Goal: Obtain resource: Download file/media

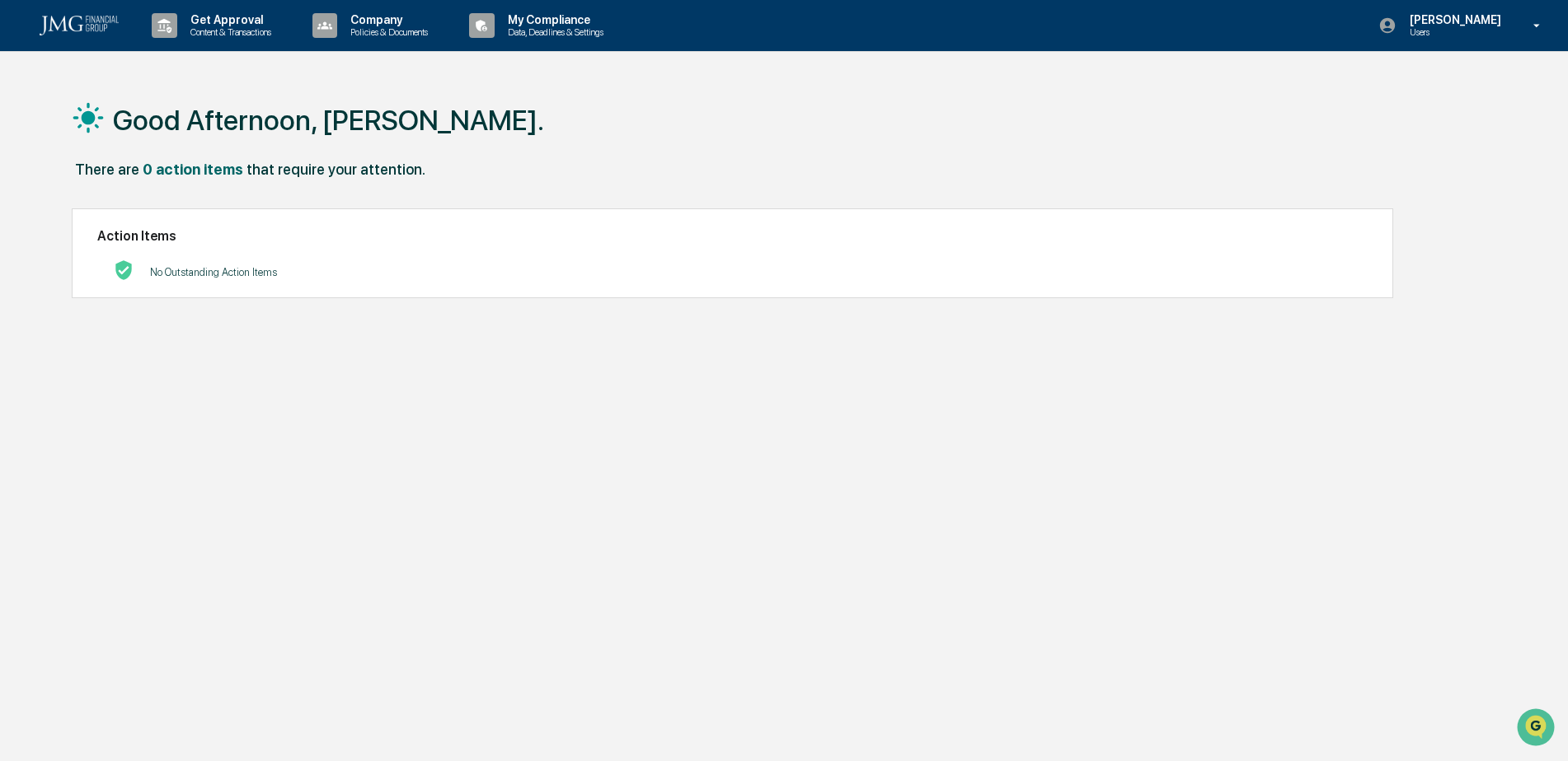
click at [416, 19] on p "Company" at bounding box center [386, 19] width 99 height 13
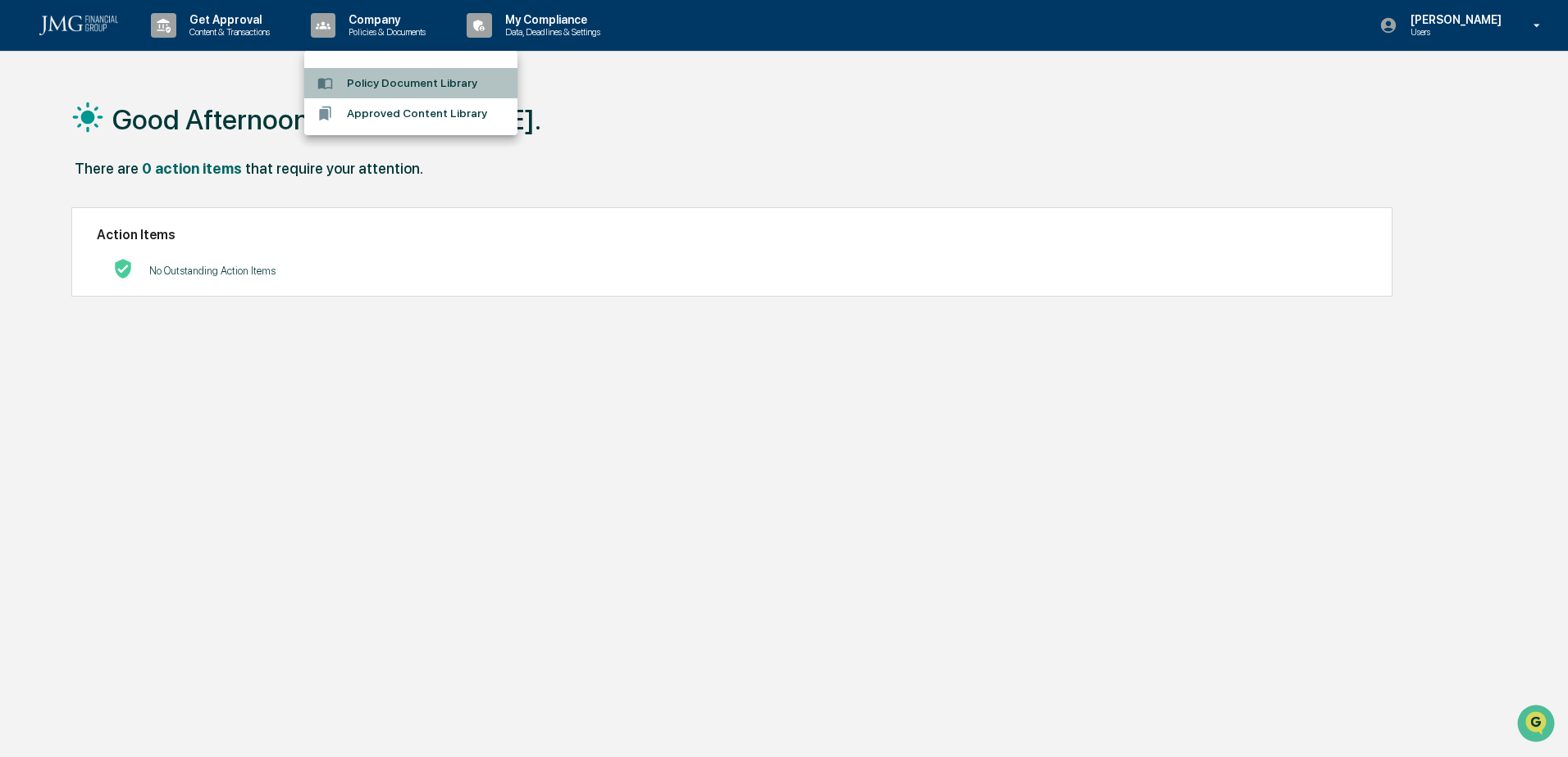
click at [423, 87] on li "Policy Document Library" at bounding box center [410, 82] width 213 height 30
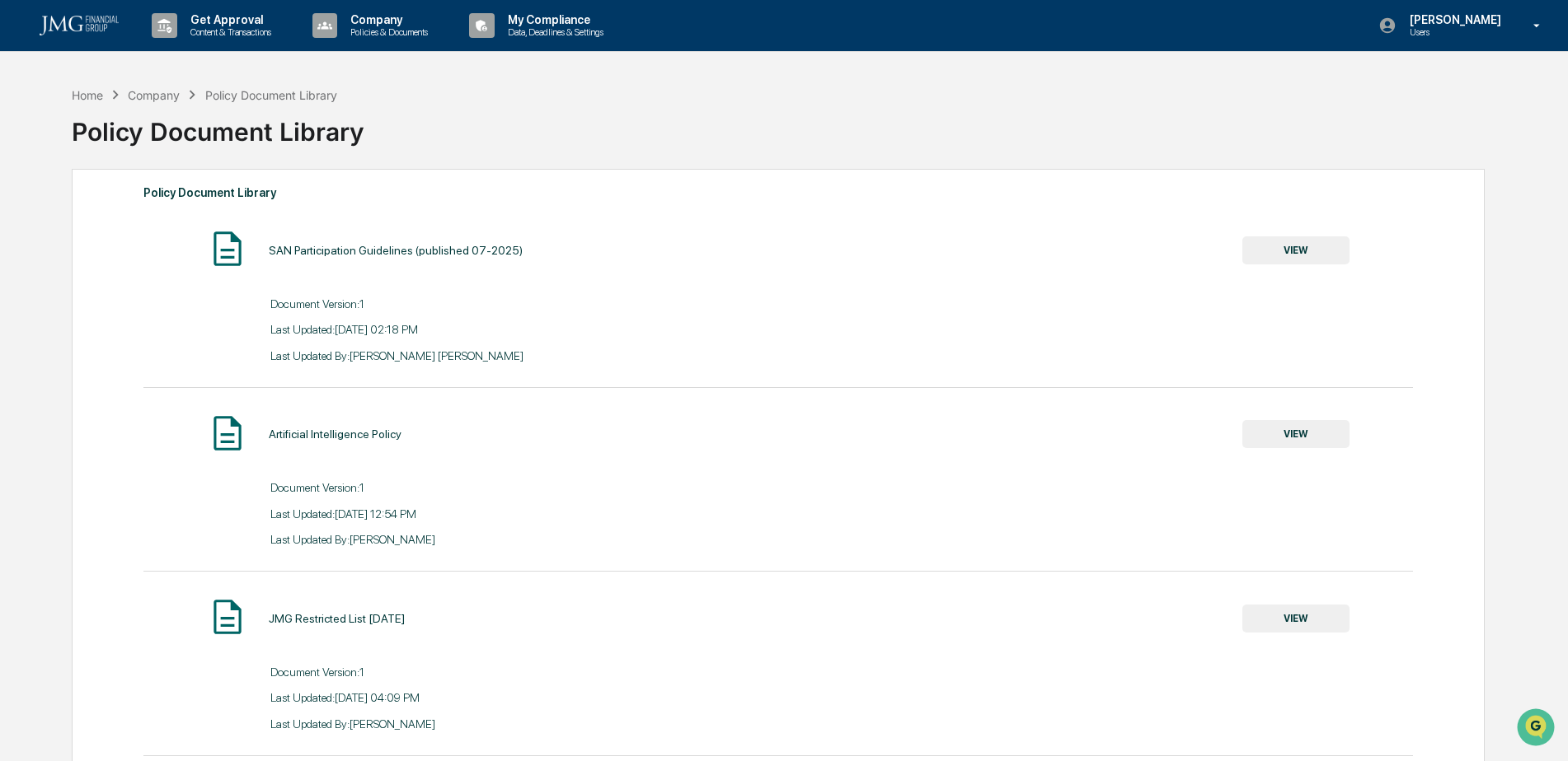
click at [1299, 429] on button "VIEW" at bounding box center [1295, 434] width 107 height 28
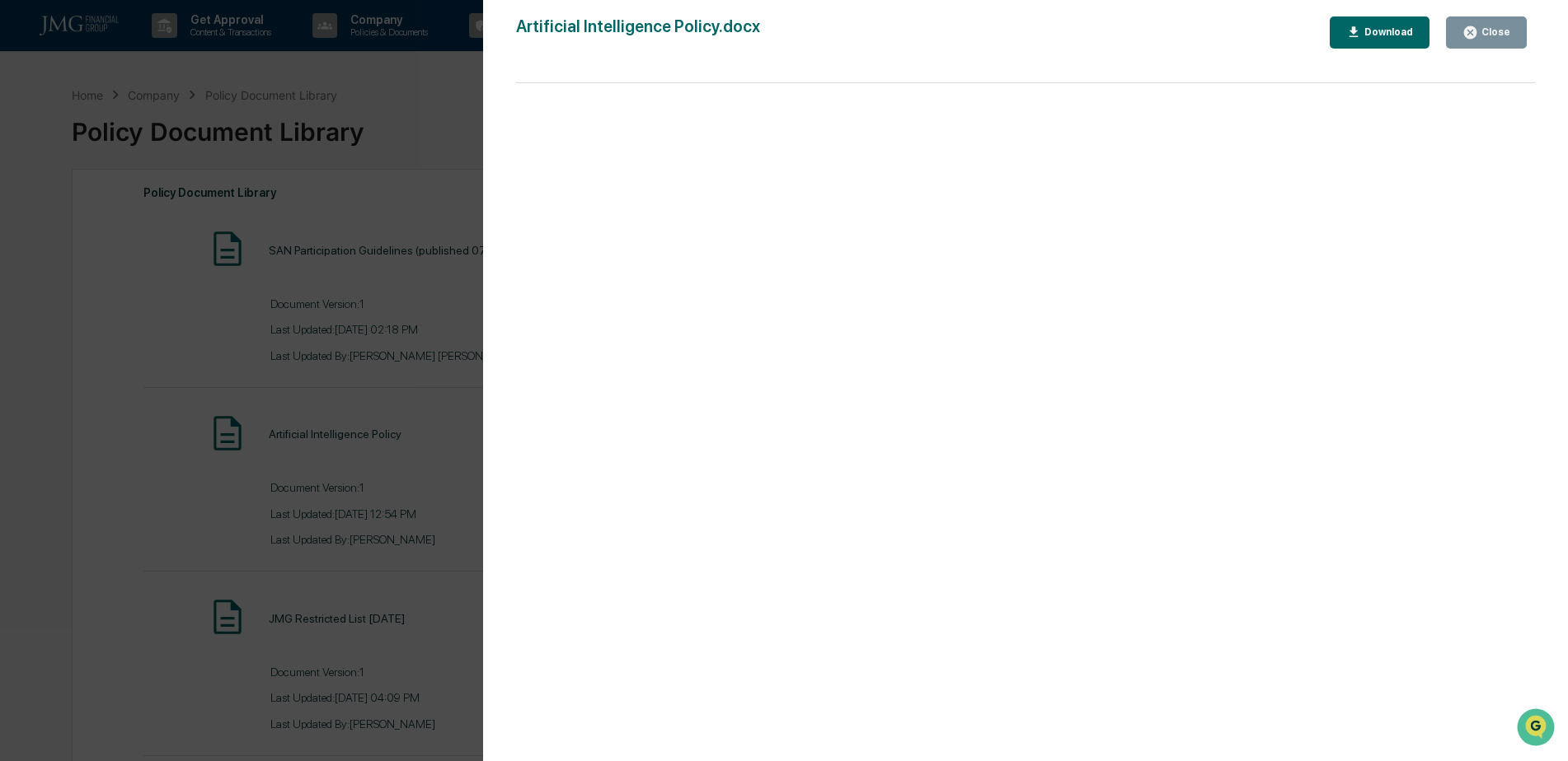
click at [1373, 29] on div "Download" at bounding box center [1386, 32] width 52 height 11
click at [1497, 34] on div "Close" at bounding box center [1493, 32] width 32 height 11
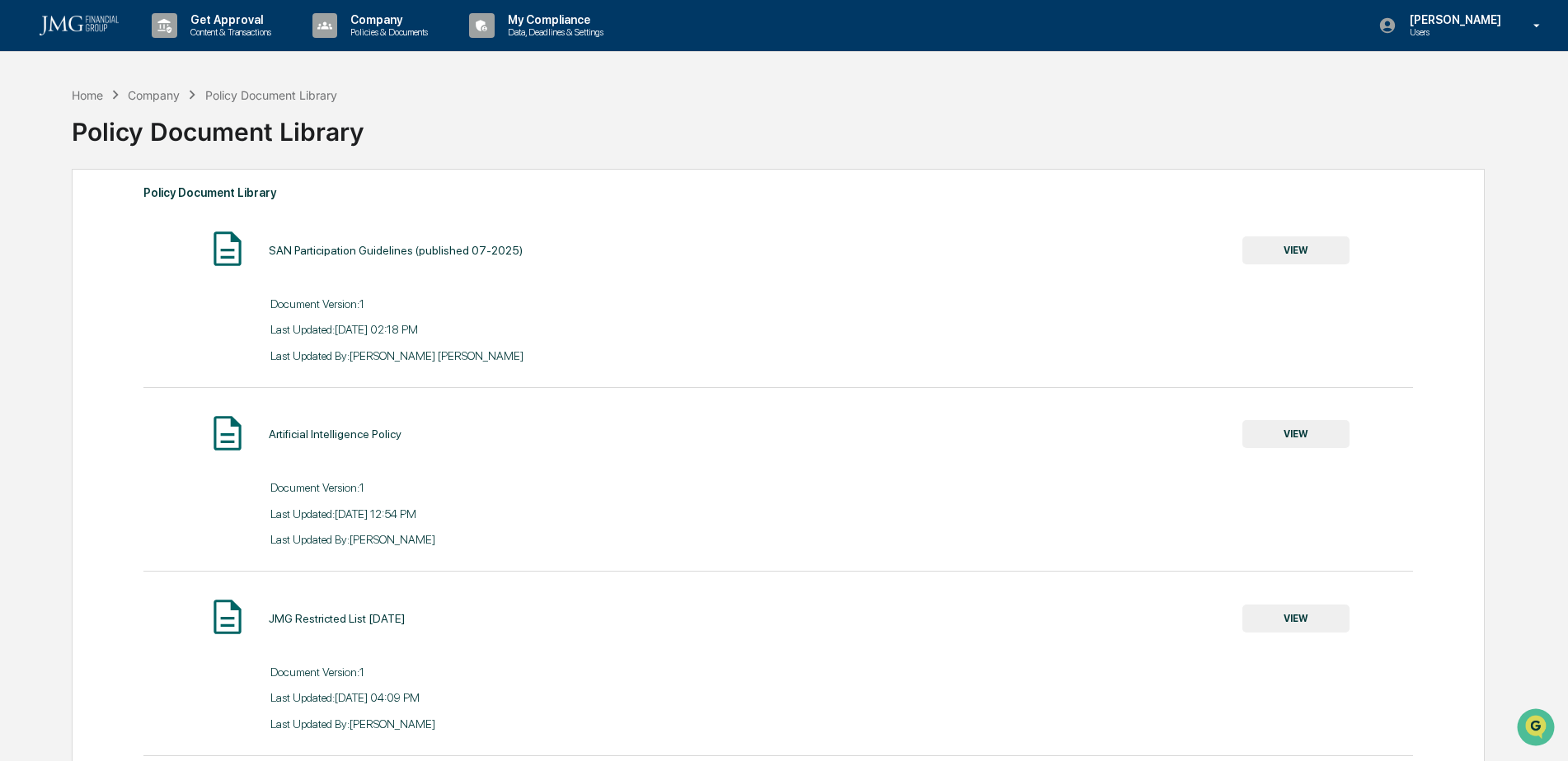
click at [1491, 35] on p "Users" at bounding box center [1452, 32] width 113 height 11
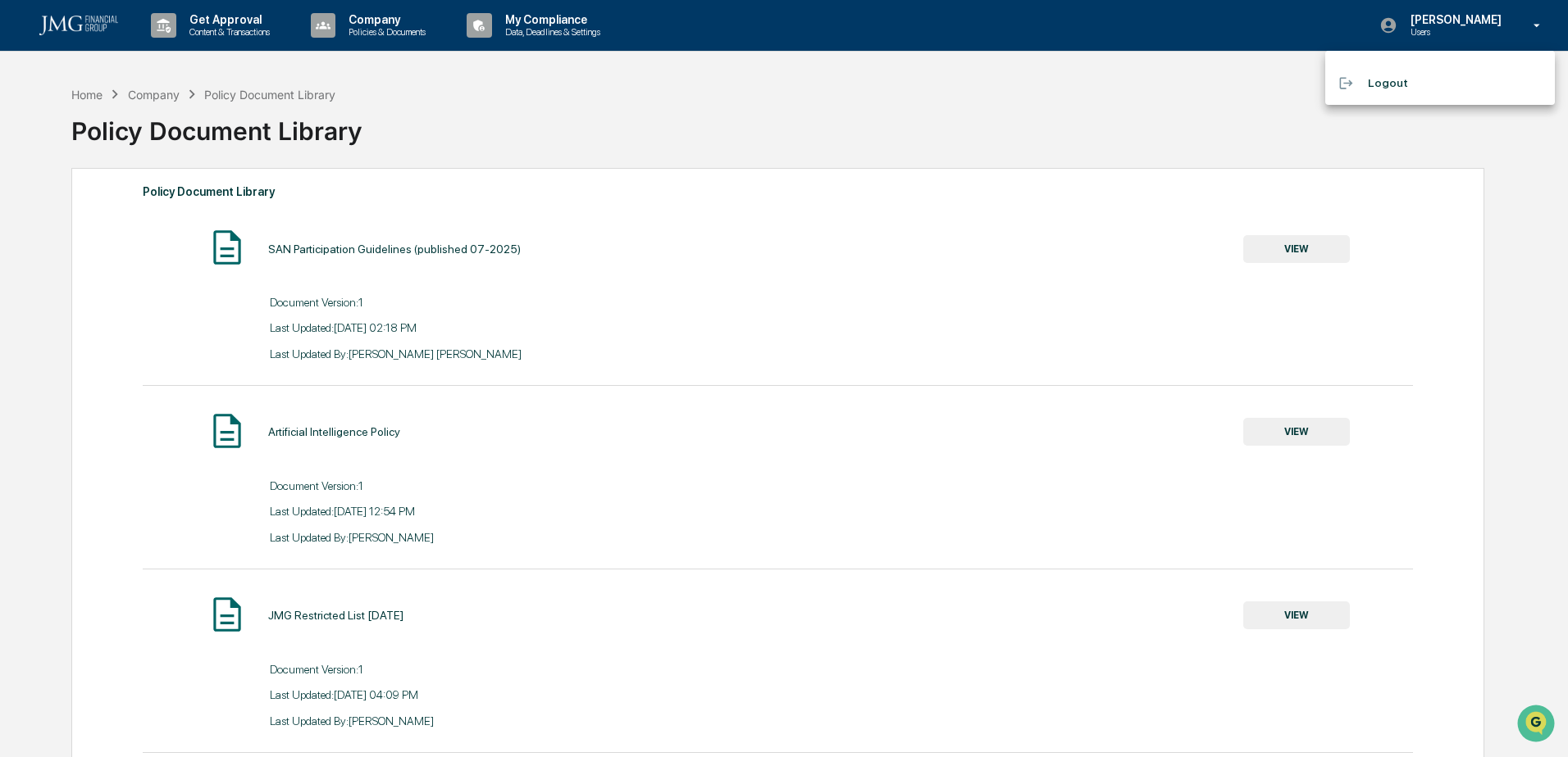
click at [1394, 82] on li "Logout" at bounding box center [1440, 82] width 230 height 30
